Goal: Information Seeking & Learning: Learn about a topic

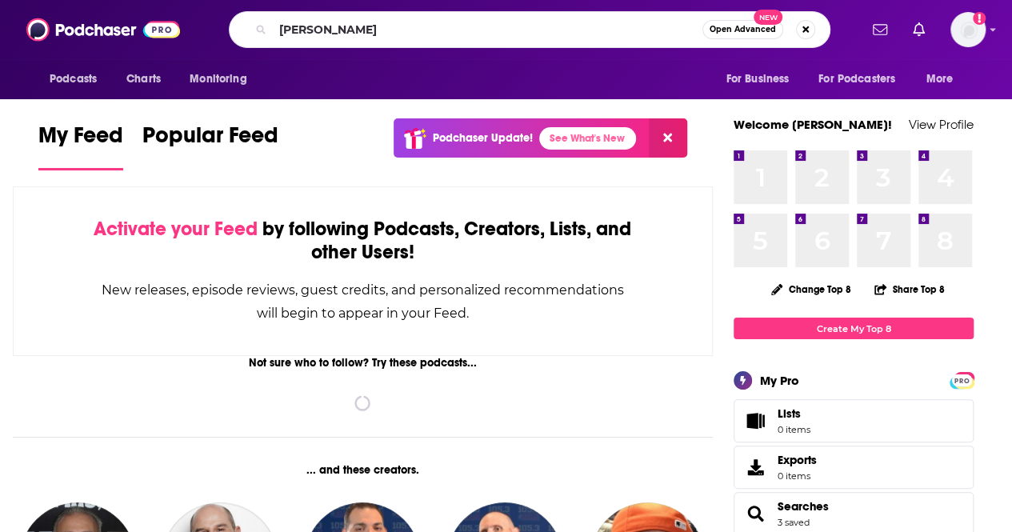
type input "[PERSON_NAME]"
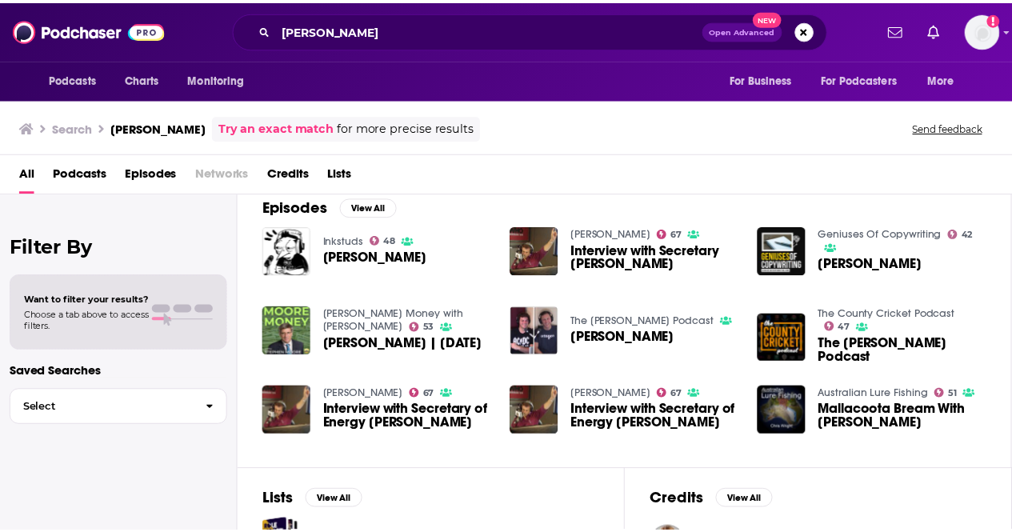
scroll to position [160, 0]
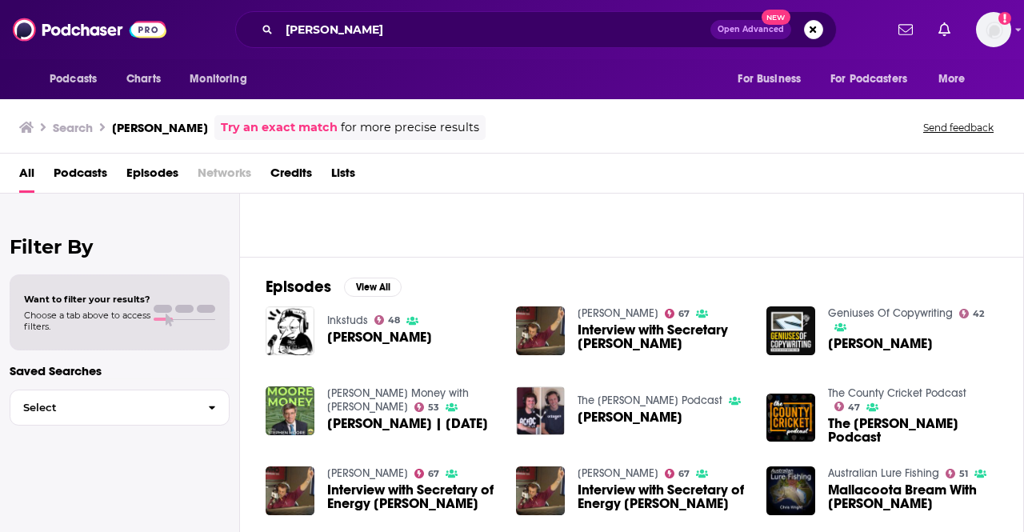
click at [403, 490] on span "Interview with Secretary of Energy [PERSON_NAME]" at bounding box center [412, 496] width 170 height 27
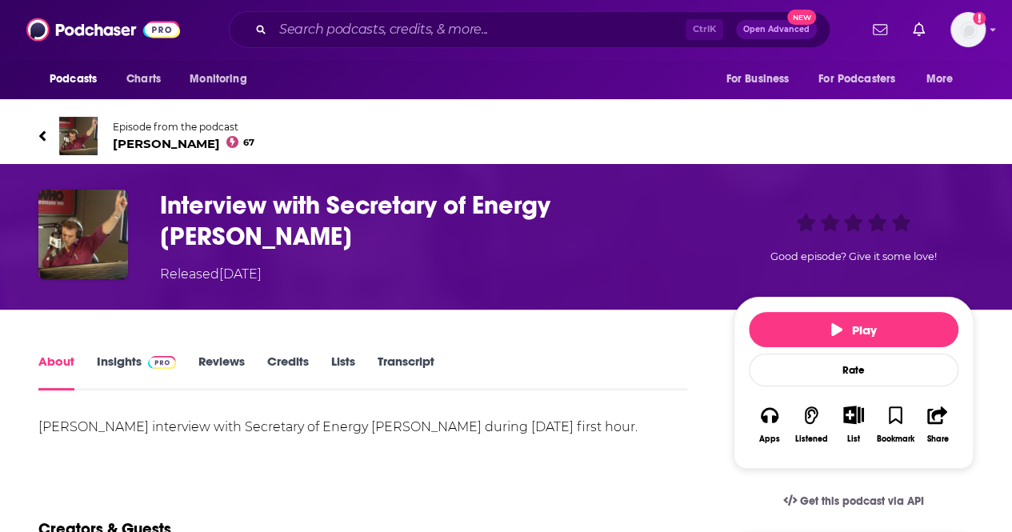
click at [159, 143] on span "[PERSON_NAME] 67" at bounding box center [184, 143] width 142 height 15
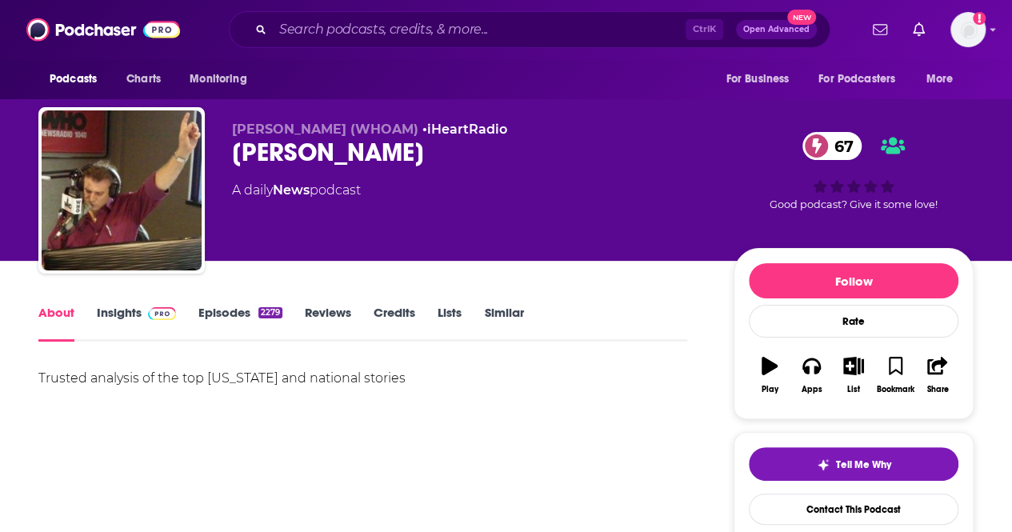
click at [107, 310] on link "Insights" at bounding box center [136, 323] width 79 height 37
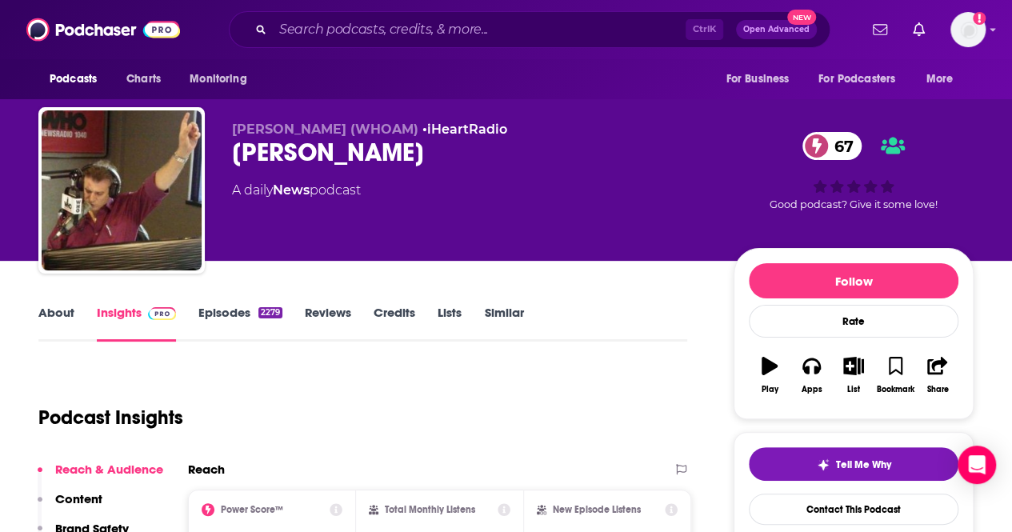
click at [59, 308] on link "About" at bounding box center [56, 323] width 36 height 37
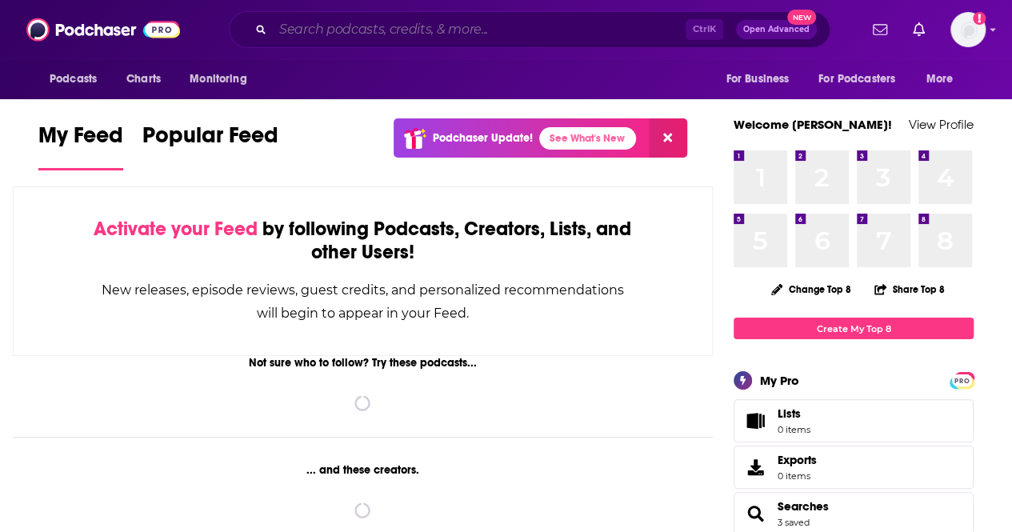
click at [406, 38] on input "Search podcasts, credits, & more..." at bounding box center [479, 30] width 413 height 26
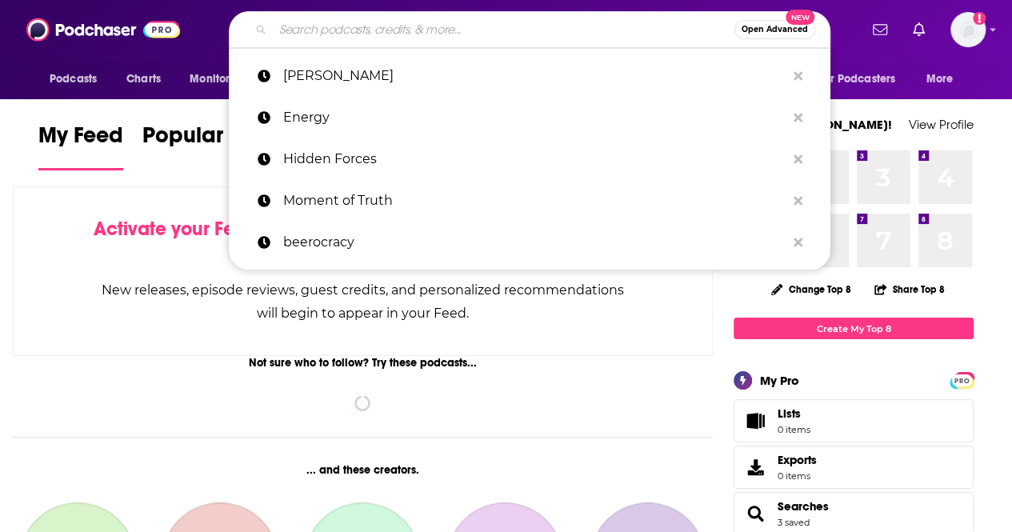
paste input "Conversations in Energy W/ [PERSON_NAME]"
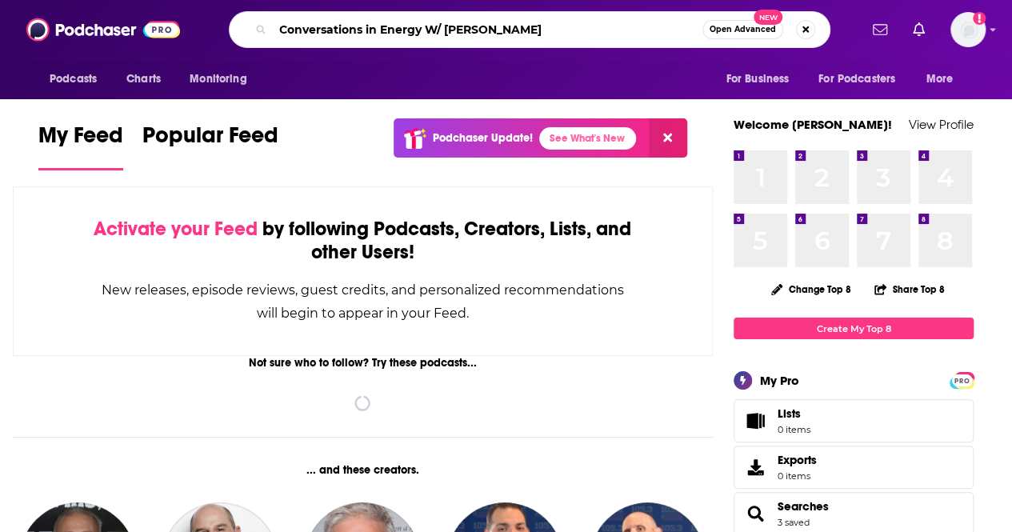
type input "Conversations in Energy W/ [PERSON_NAME]"
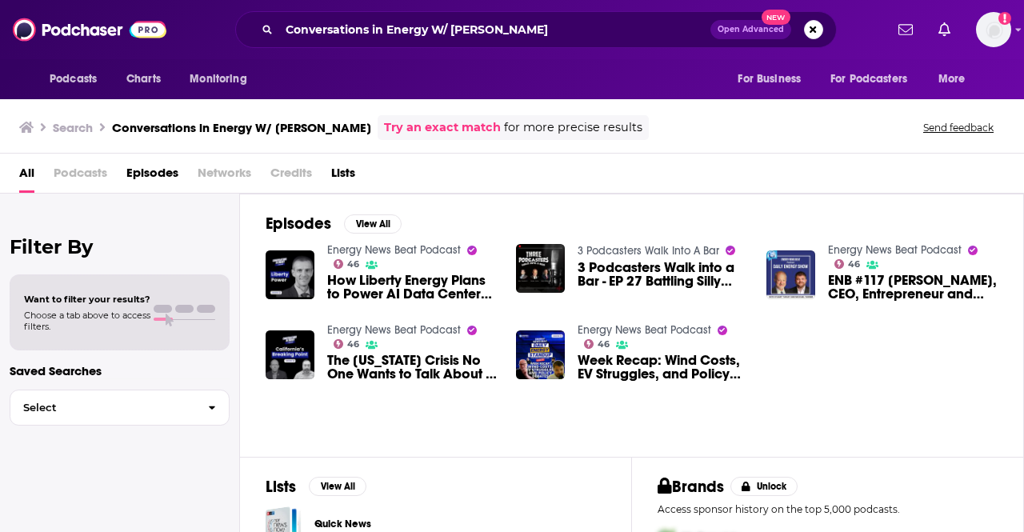
click at [366, 290] on span "How Liberty Energy Plans to Power AI Data Centers and Dominate U.S. Energy with…" at bounding box center [412, 287] width 170 height 27
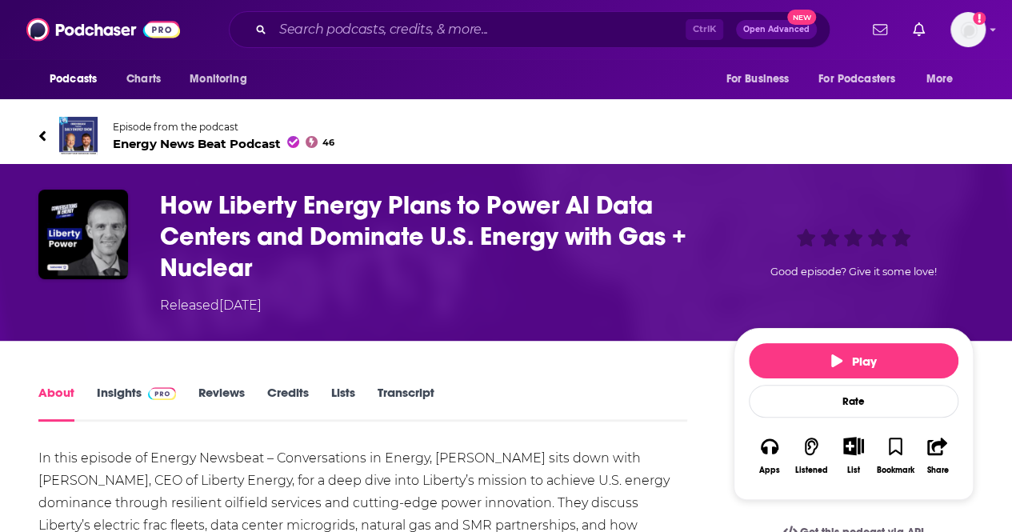
click at [177, 146] on span "Energy News Beat Podcast 46" at bounding box center [224, 143] width 222 height 15
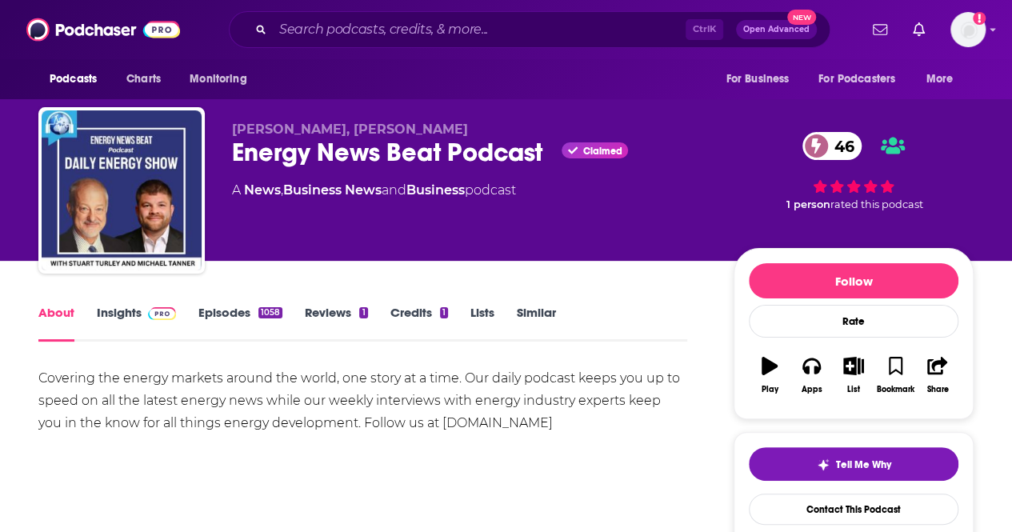
click at [113, 313] on link "Insights" at bounding box center [136, 323] width 79 height 37
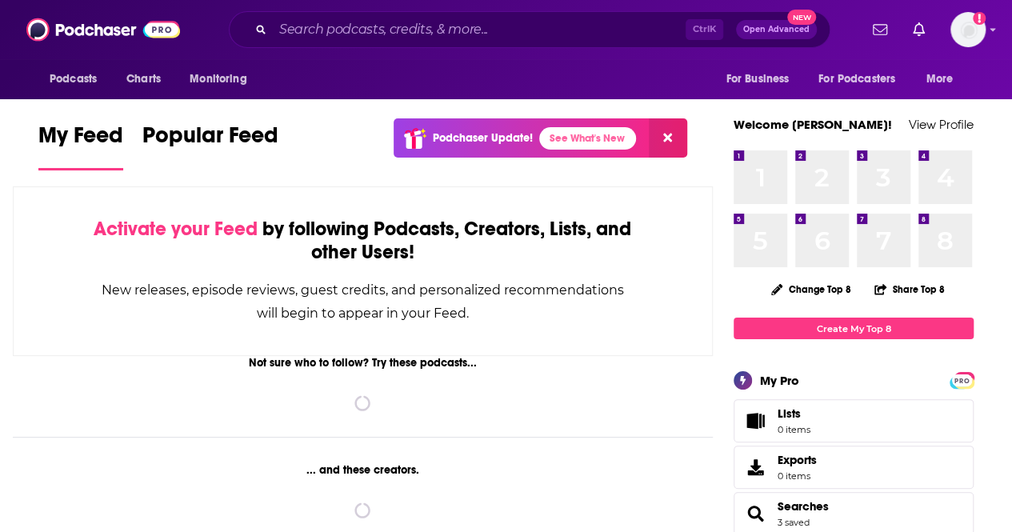
click at [594, 15] on div "Ctrl K Open Advanced New" at bounding box center [530, 29] width 602 height 37
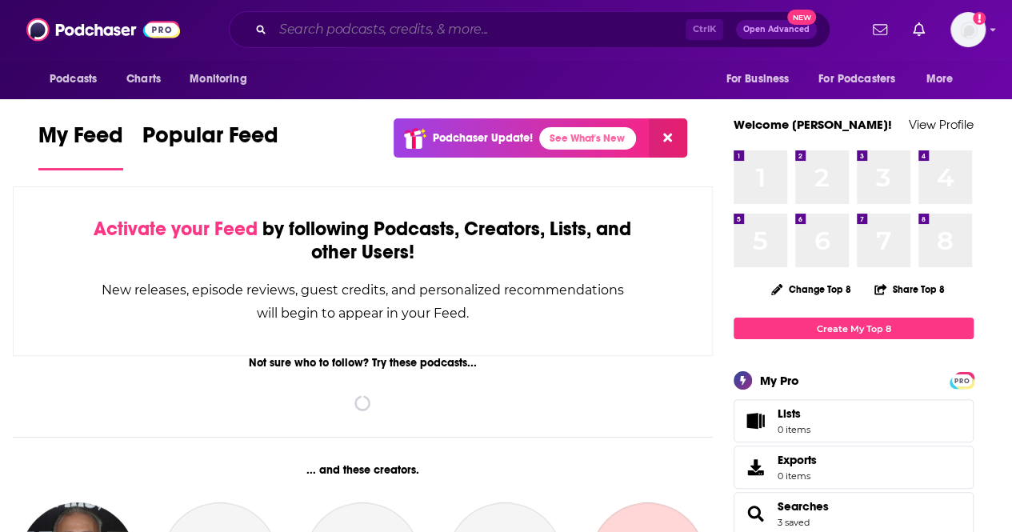
click at [588, 22] on input "Search podcasts, credits, & more..." at bounding box center [479, 30] width 413 height 26
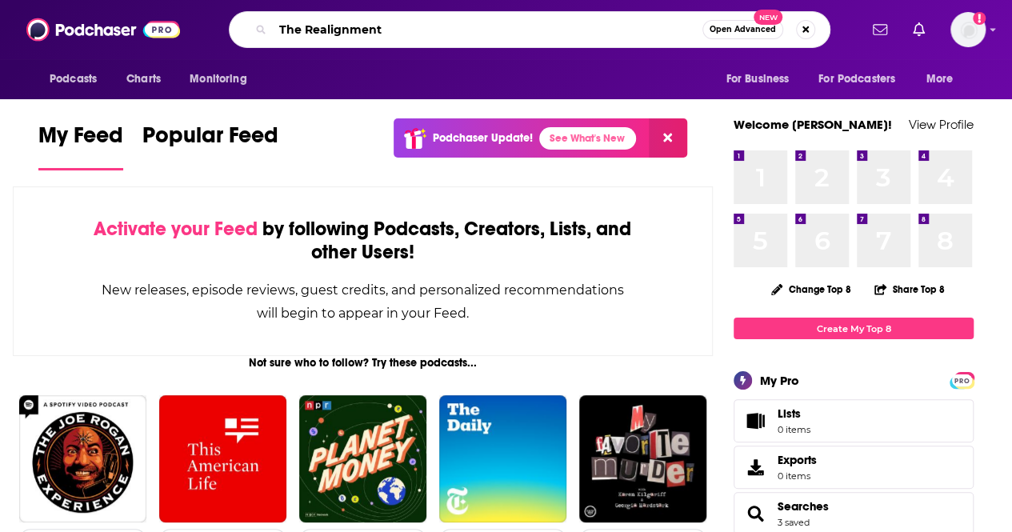
type input "The Realignment"
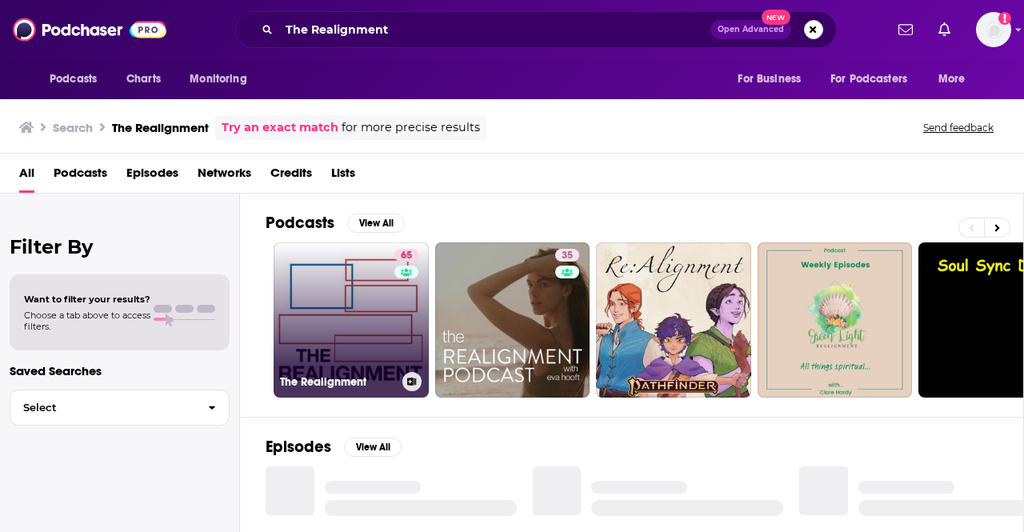
click at [394, 297] on div "65" at bounding box center [408, 310] width 28 height 123
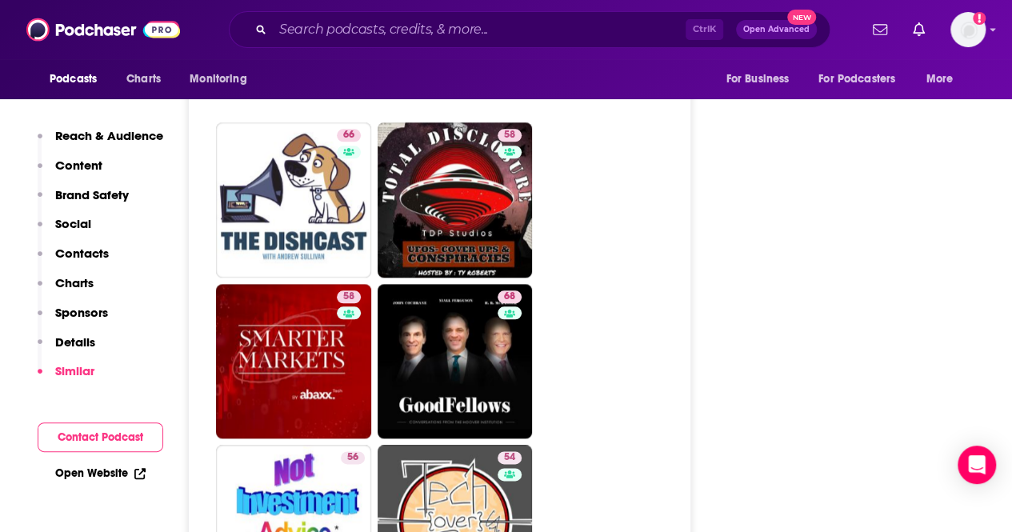
scroll to position [3760, 0]
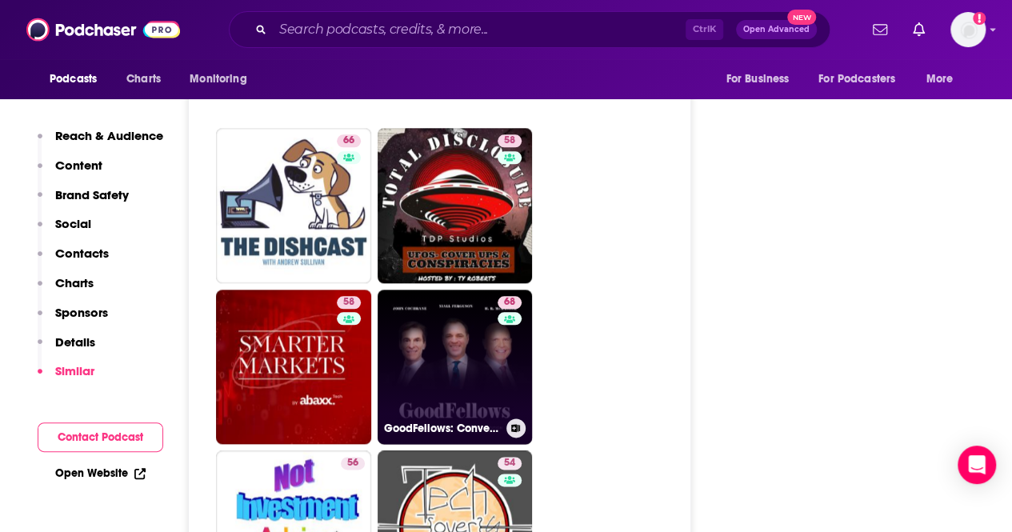
click at [450, 290] on link "68 GoodFellows: Conversations from the [PERSON_NAME][GEOGRAPHIC_DATA]" at bounding box center [455, 367] width 155 height 155
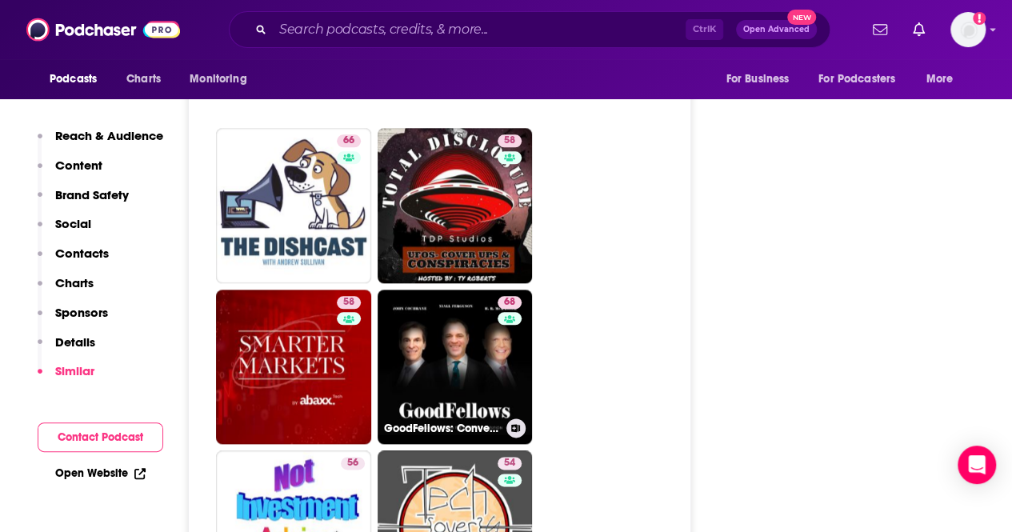
type input "[URL][DOMAIN_NAME]"
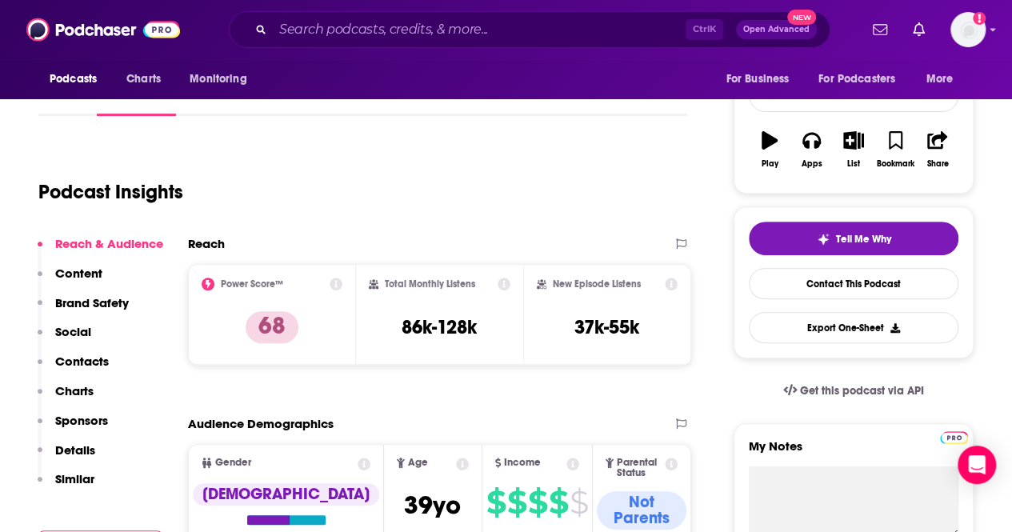
scroll to position [80, 0]
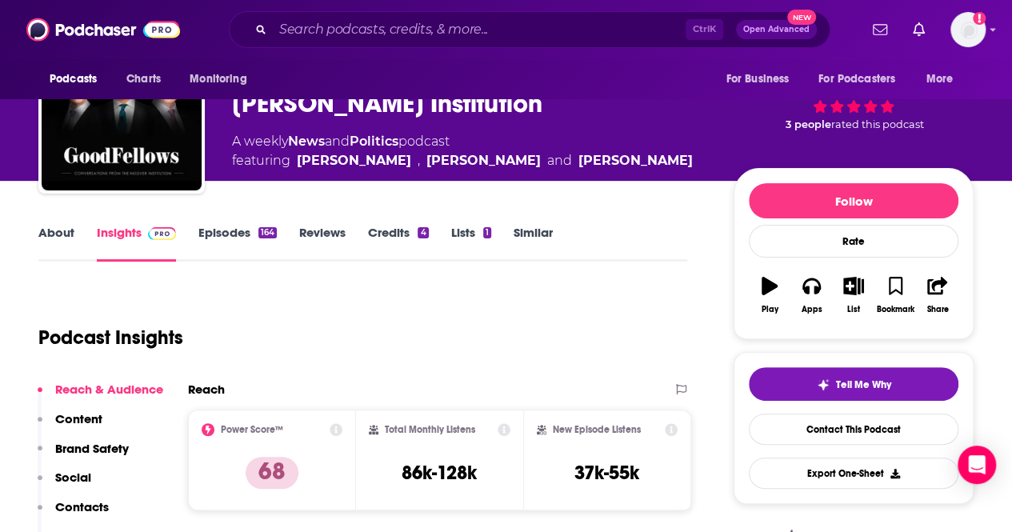
click at [52, 234] on link "About" at bounding box center [56, 243] width 36 height 37
